Goal: Check status: Check status

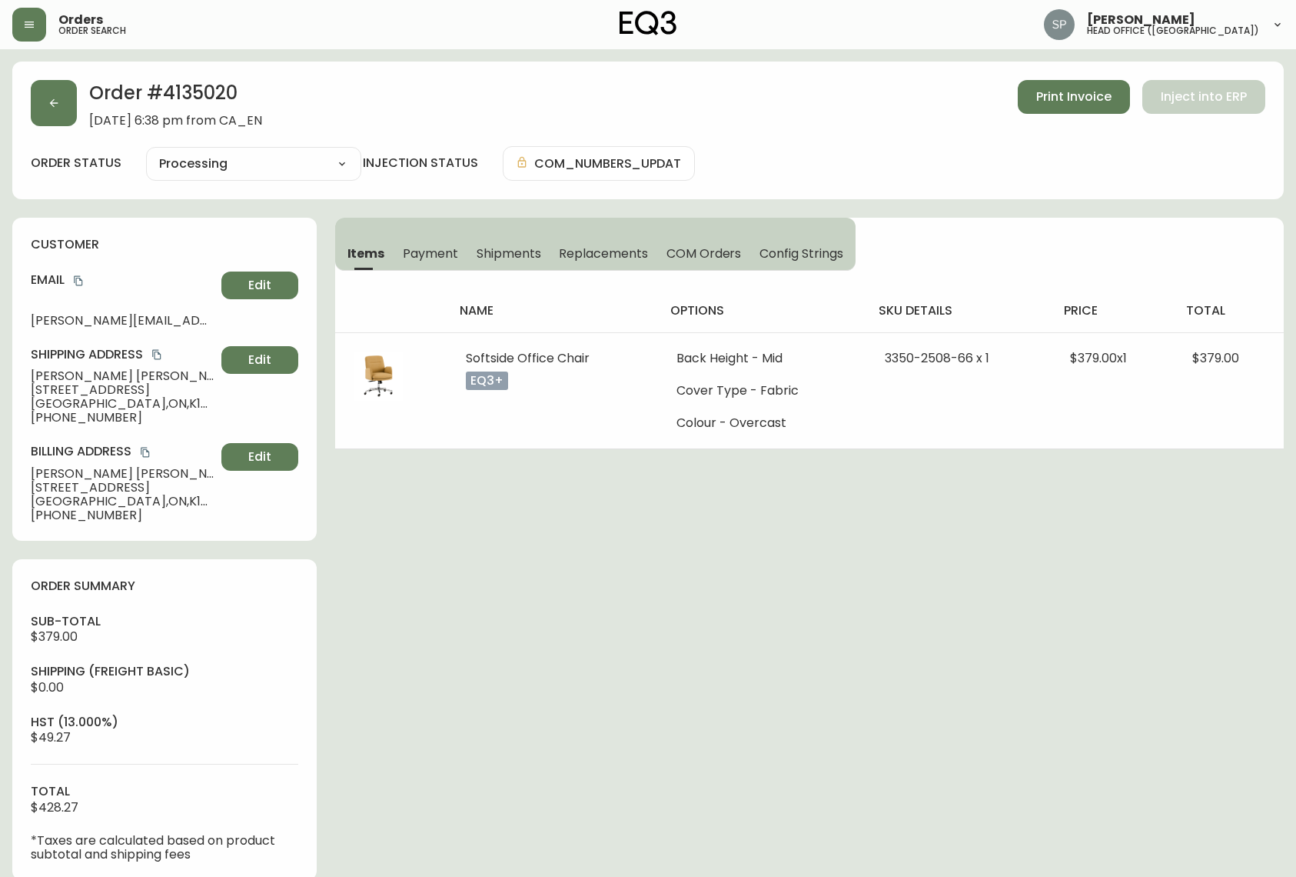
select select "PROCESSING"
click at [28, 13] on button "button" at bounding box center [29, 25] width 34 height 34
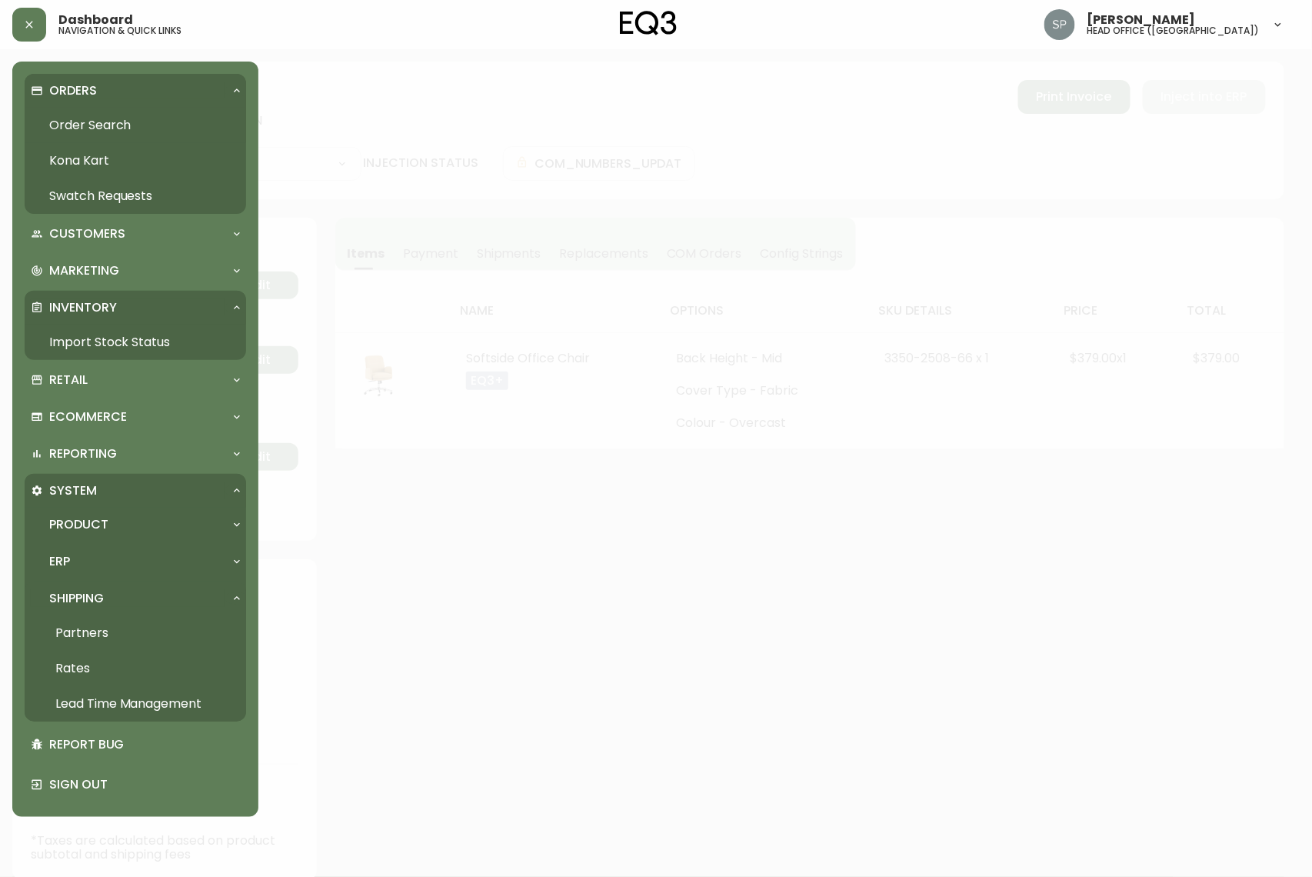
click at [101, 334] on link "Import Stock Status" at bounding box center [135, 341] width 221 height 35
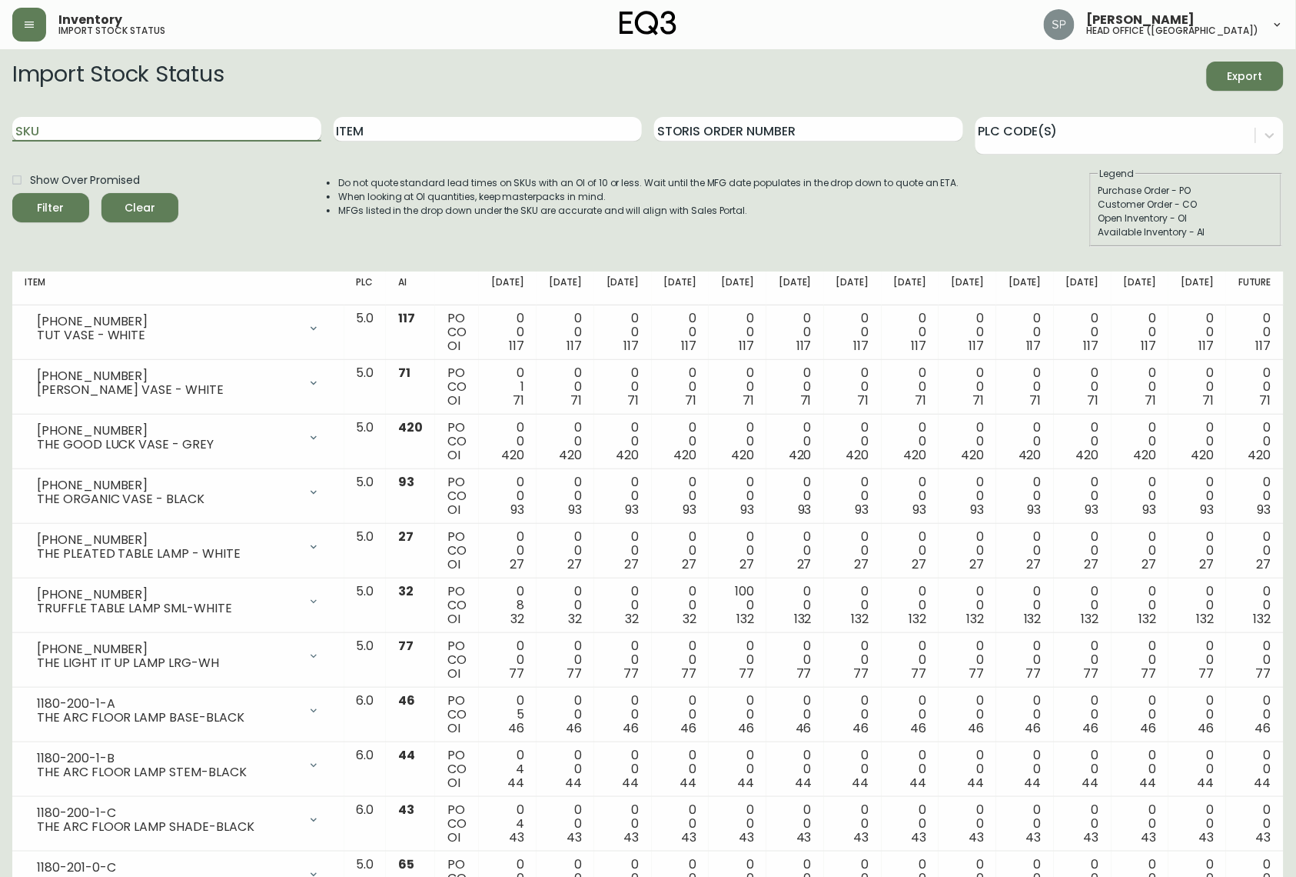
click at [231, 131] on input "SKU" at bounding box center [166, 129] width 309 height 25
type input "3020-411-35-A"
click at [12, 193] on button "Filter" at bounding box center [50, 207] width 77 height 29
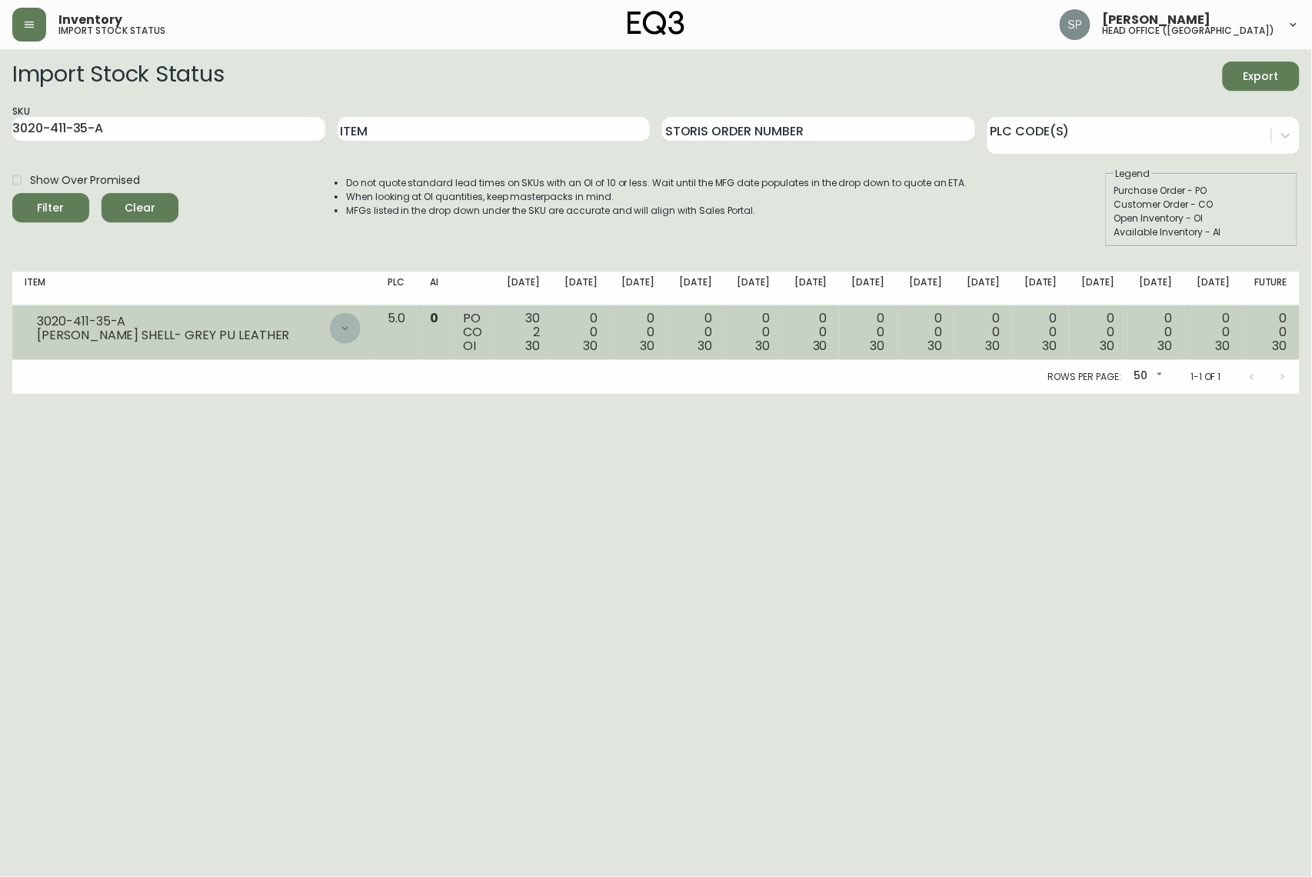
click at [361, 335] on div at bounding box center [345, 328] width 31 height 31
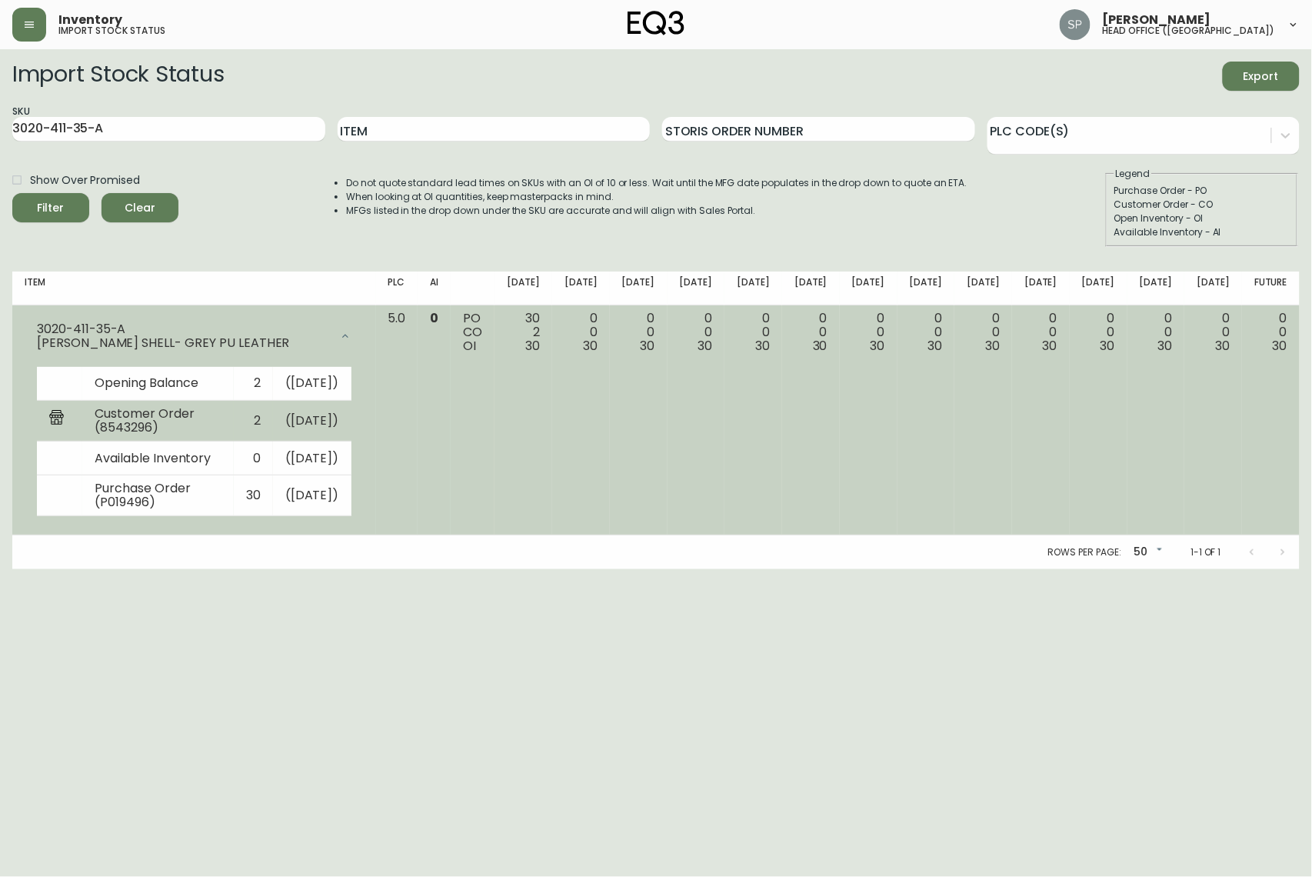
click at [129, 435] on td "Customer Order (8543296)" at bounding box center [157, 421] width 151 height 41
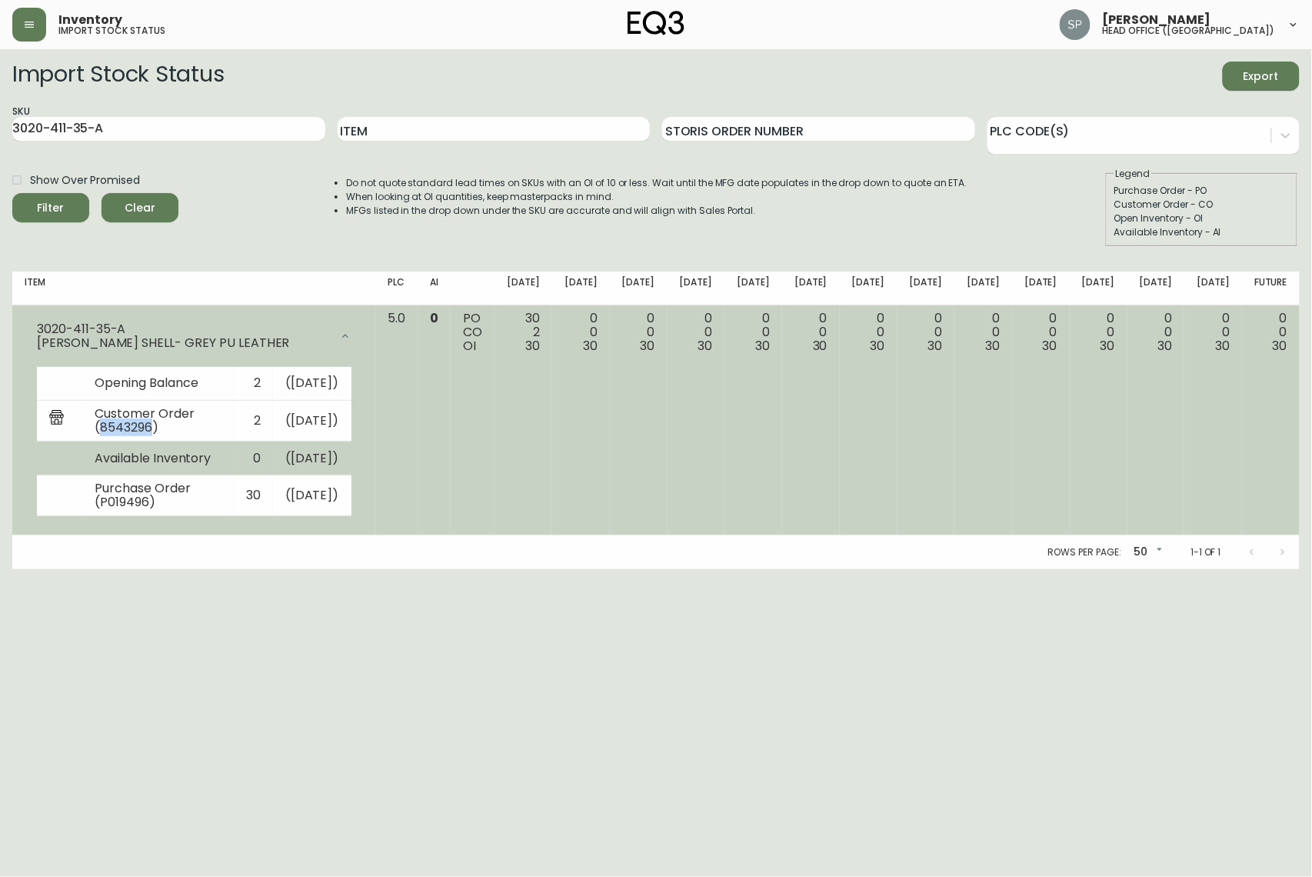
copy td "8543296"
click at [418, 534] on td "5.0" at bounding box center [397, 420] width 42 height 231
click at [364, 317] on div "3020-411-35-A [PERSON_NAME] SHELL- GREY PU LEATHER" at bounding box center [194, 335] width 339 height 49
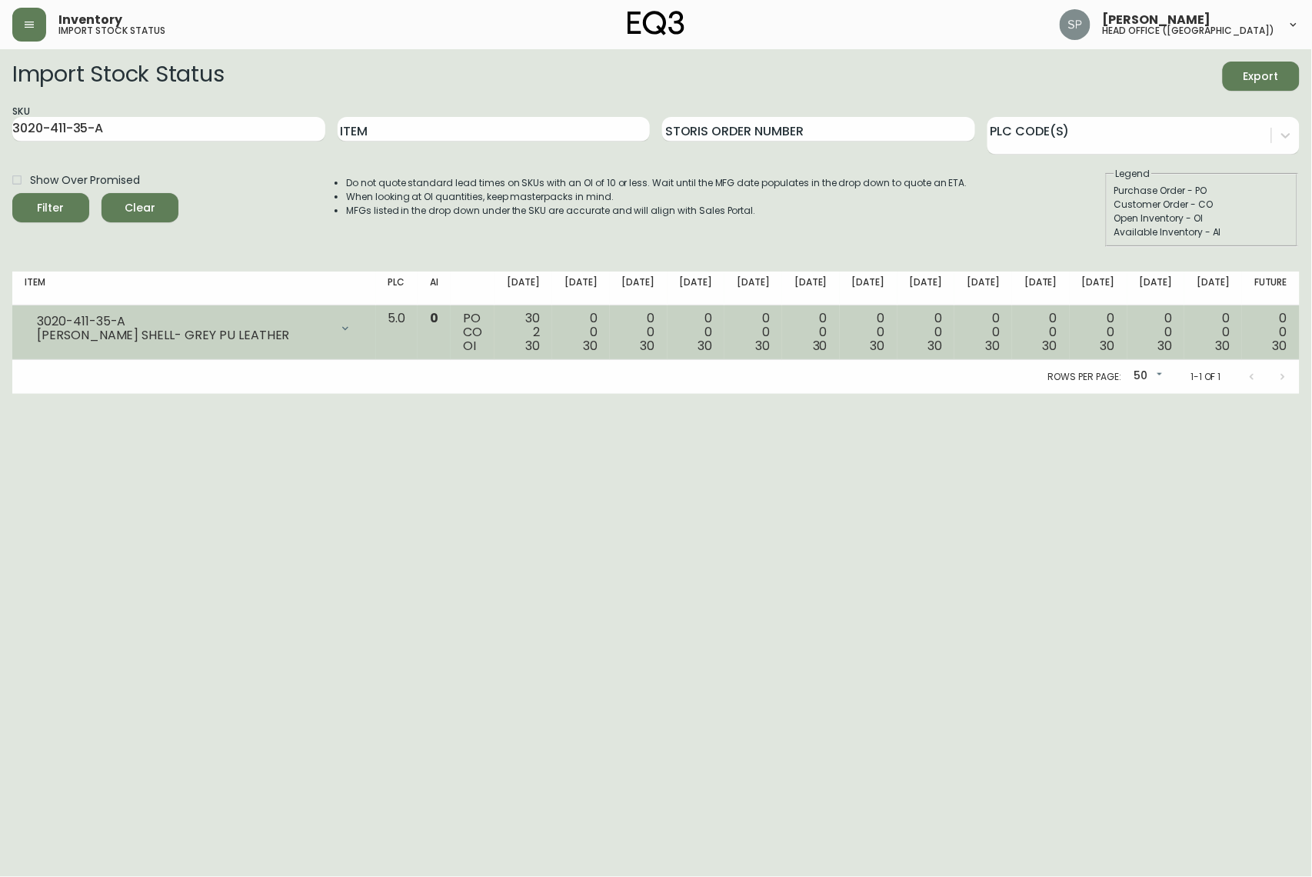
click at [351, 326] on icon at bounding box center [345, 328] width 12 height 12
